Goal: Information Seeking & Learning: Check status

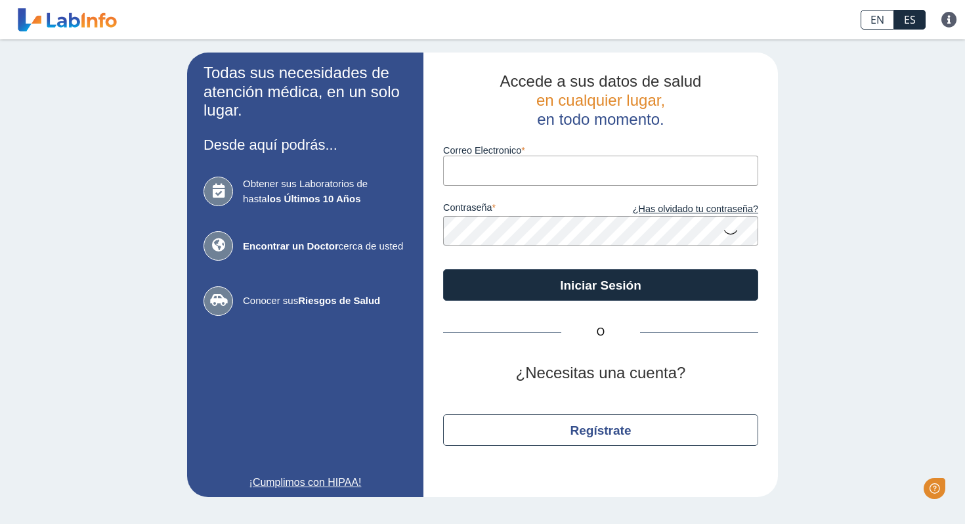
click at [514, 172] on input "Correo Electronico" at bounding box center [600, 171] width 315 height 30
type input "[PERSON_NAME][EMAIL_ADDRESS][DOMAIN_NAME]"
click at [443, 269] on button "Iniciar Sesión" at bounding box center [600, 285] width 315 height 32
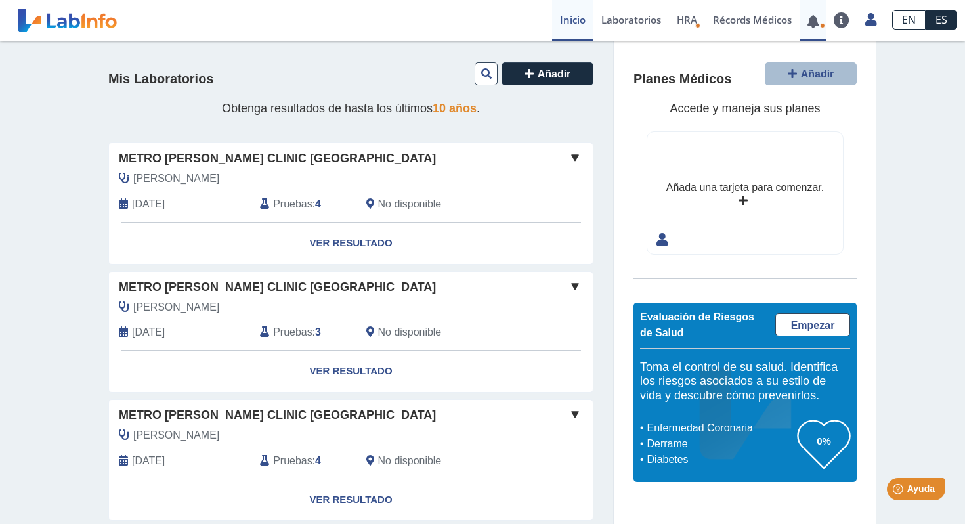
click at [820, 20] on link at bounding box center [813, 21] width 27 height 10
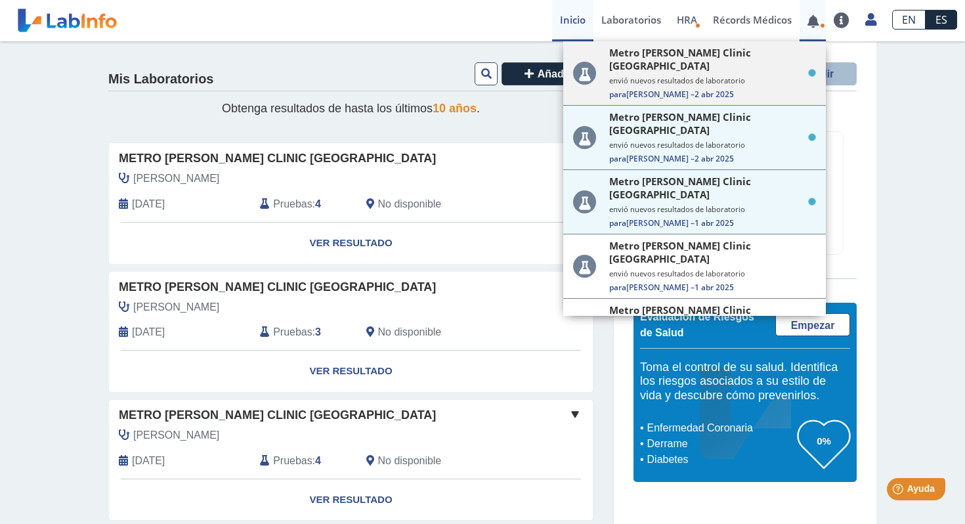
click at [713, 62] on div "Metro [PERSON_NAME] Clinic Bella Vista envió nuevos resultados de laboratorio P…" at bounding box center [712, 73] width 207 height 54
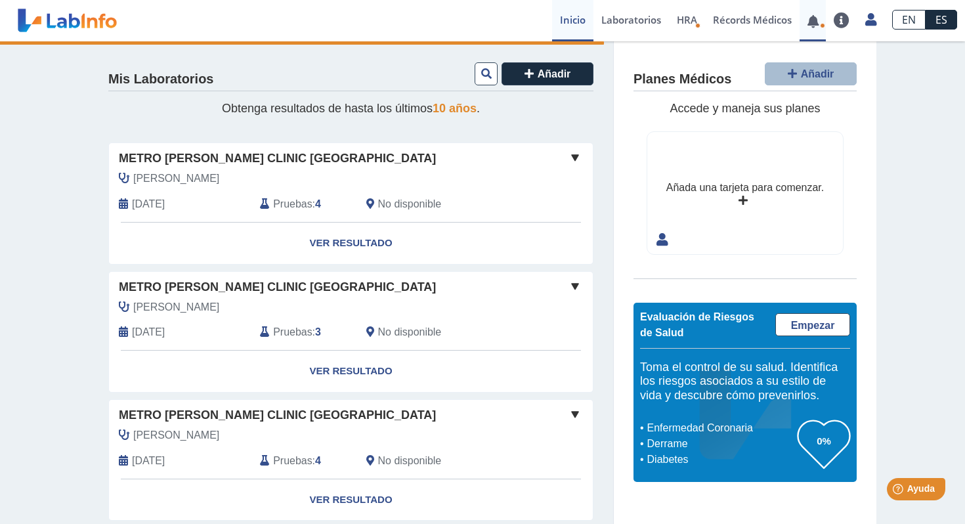
click at [825, 28] on span at bounding box center [813, 20] width 27 height 41
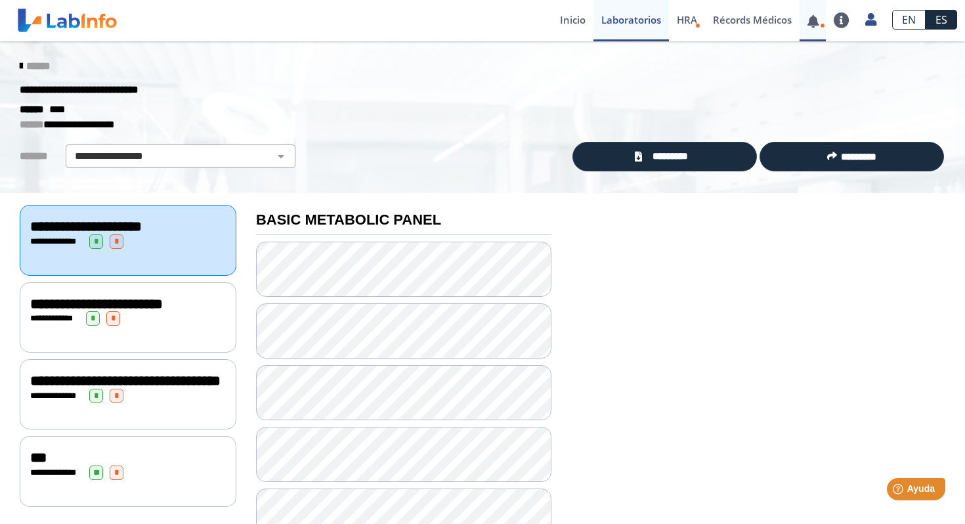
click at [818, 30] on span at bounding box center [813, 20] width 27 height 41
click at [815, 16] on link at bounding box center [813, 21] width 27 height 10
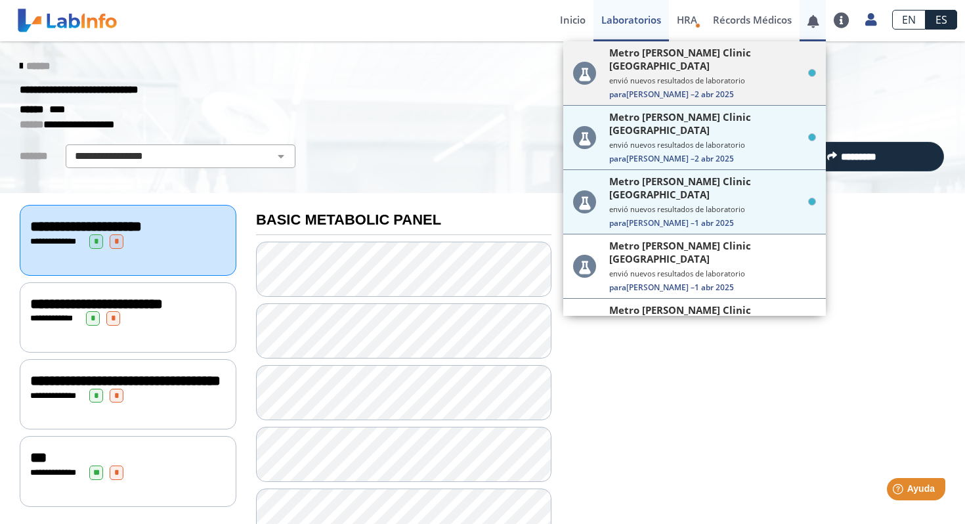
click at [703, 75] on div "Metro [PERSON_NAME] Clinic Bella Vista envió nuevos resultados de laboratorio P…" at bounding box center [712, 73] width 207 height 54
click at [695, 89] on span "2 abr 2025" at bounding box center [714, 94] width 39 height 11
click at [646, 89] on span "Para [PERSON_NAME] – [DATE]" at bounding box center [712, 94] width 207 height 11
click at [887, 83] on div "**********" at bounding box center [483, 90] width 946 height 24
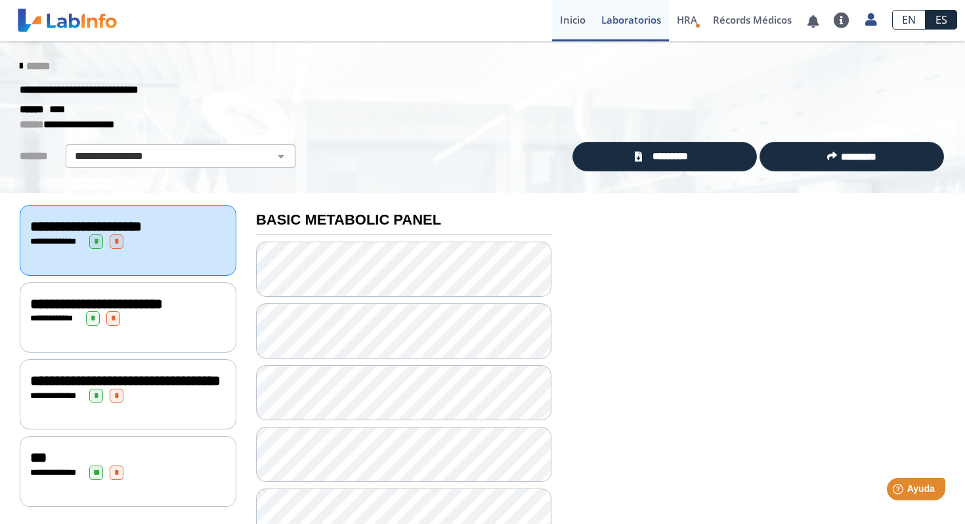
click at [560, 18] on link "Inicio" at bounding box center [572, 20] width 41 height 41
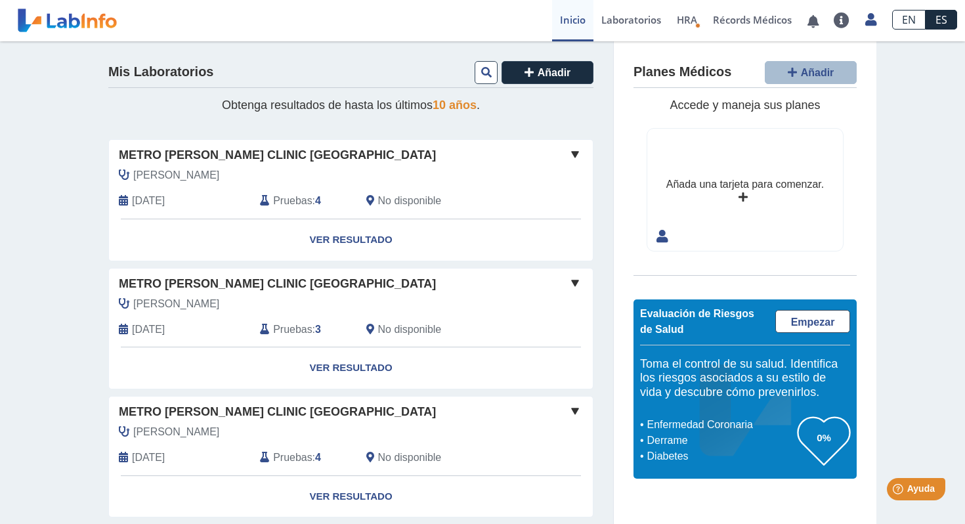
click at [574, 26] on link "Inicio" at bounding box center [572, 20] width 41 height 41
click at [944, 16] on link "ES" at bounding box center [942, 20] width 32 height 20
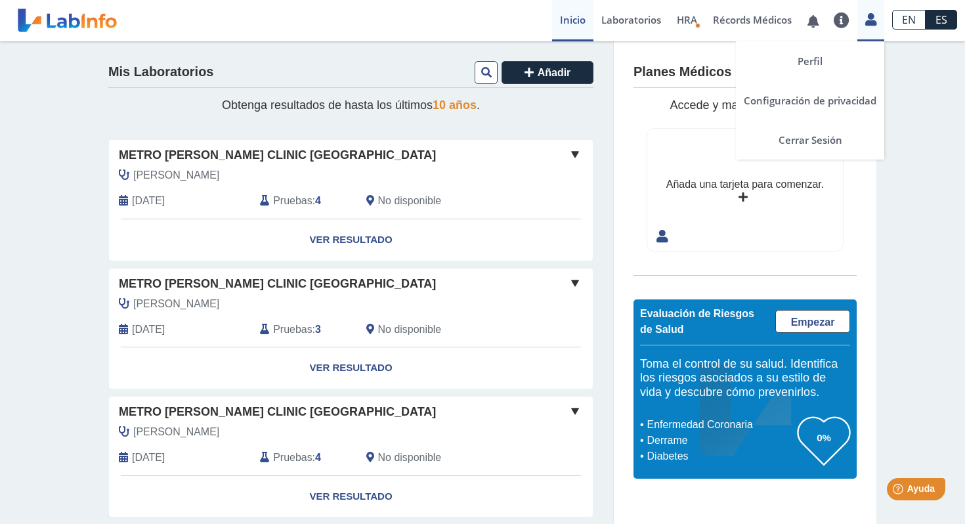
click at [866, 24] on icon at bounding box center [871, 19] width 11 height 10
click at [818, 148] on link "Cerrar Sesión" at bounding box center [810, 139] width 148 height 39
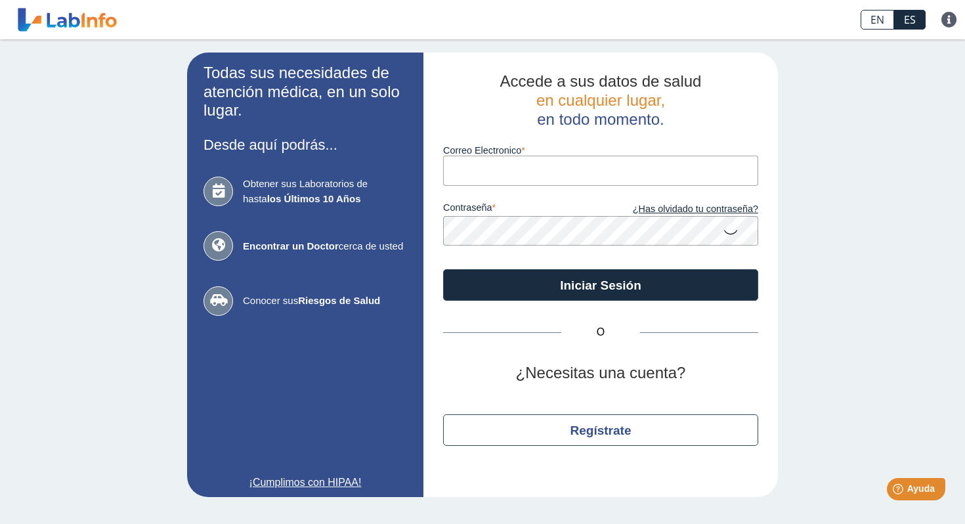
click at [593, 177] on input "Correo Electronico" at bounding box center [600, 171] width 315 height 30
type input "[EMAIL_ADDRESS][PERSON_NAME][DOMAIN_NAME]"
click at [443, 269] on button "Iniciar Sesión" at bounding box center [600, 285] width 315 height 32
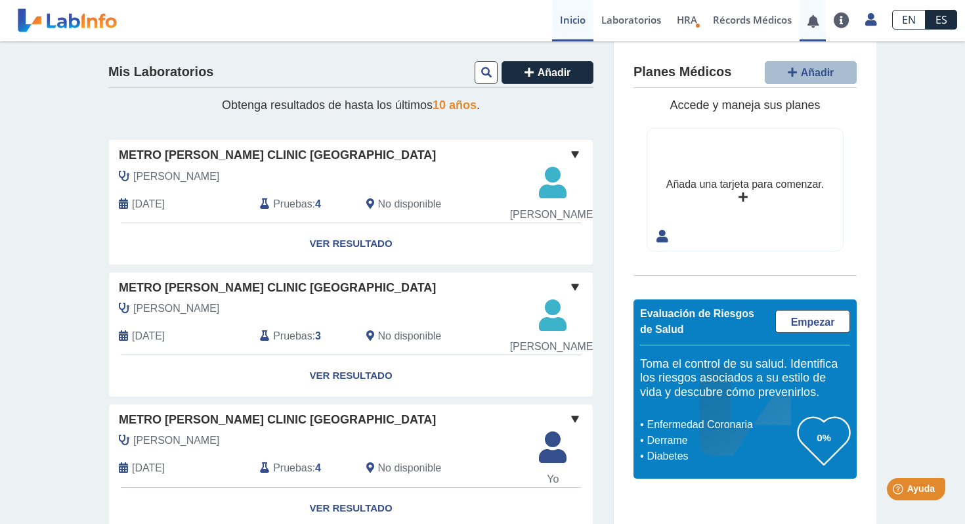
click at [820, 26] on icon at bounding box center [822, 25] width 5 height 5
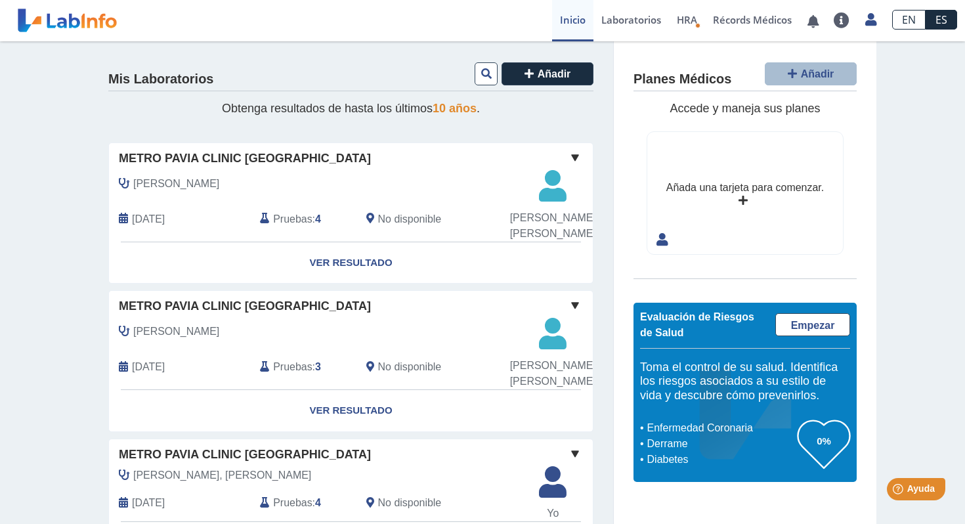
click at [572, 28] on link "Inicio" at bounding box center [572, 20] width 41 height 41
click at [567, 10] on link "Inicio" at bounding box center [572, 20] width 41 height 41
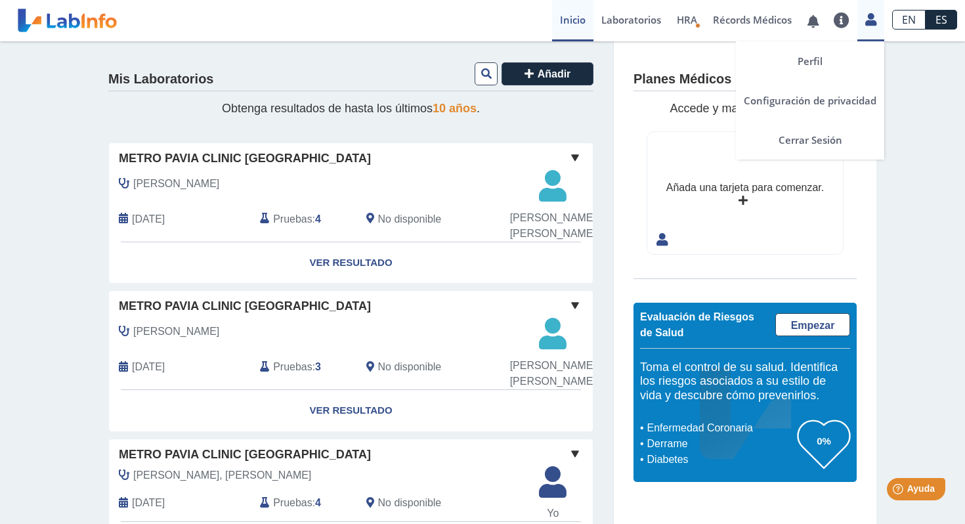
click at [872, 23] on icon at bounding box center [871, 19] width 11 height 10
click at [811, 66] on link "Perfil" at bounding box center [810, 60] width 148 height 39
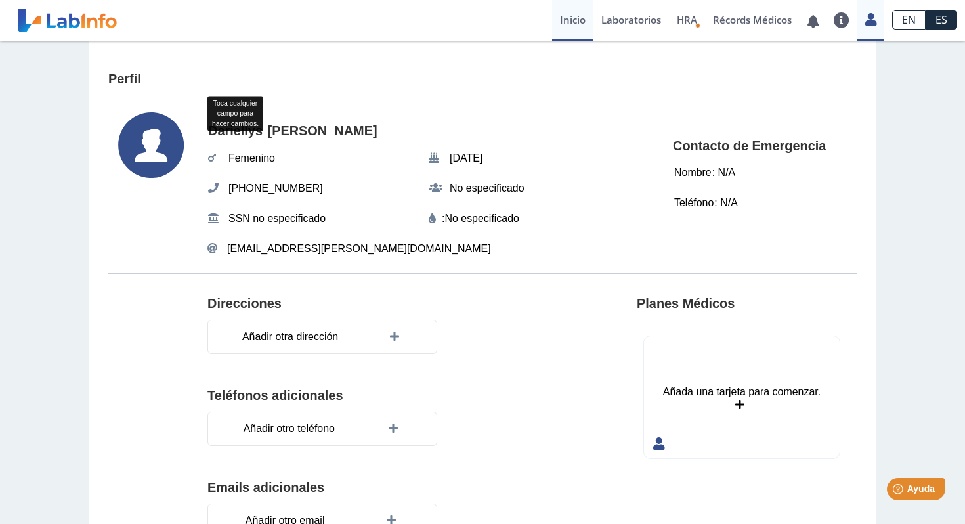
click at [552, 20] on link "Inicio" at bounding box center [572, 20] width 41 height 41
